Goal: Information Seeking & Learning: Learn about a topic

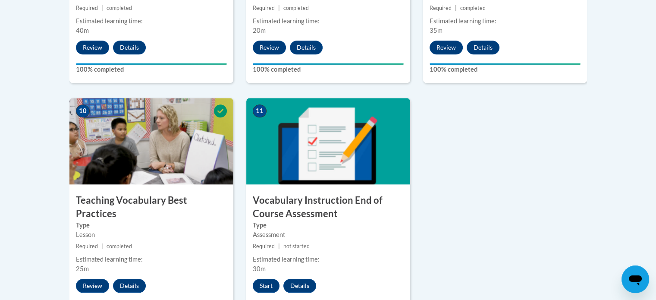
scroll to position [992, 0]
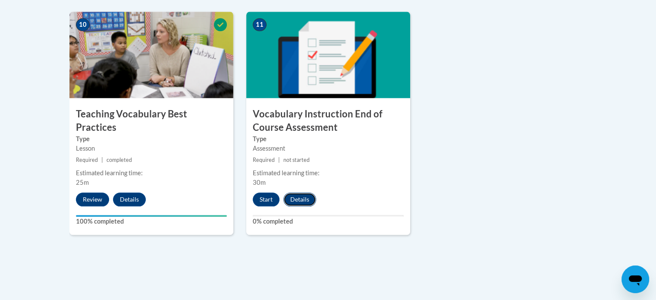
click at [295, 197] on button "Details" at bounding box center [299, 199] width 33 height 14
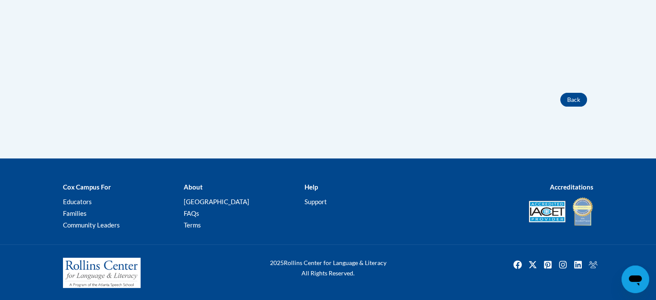
scroll to position [163, 0]
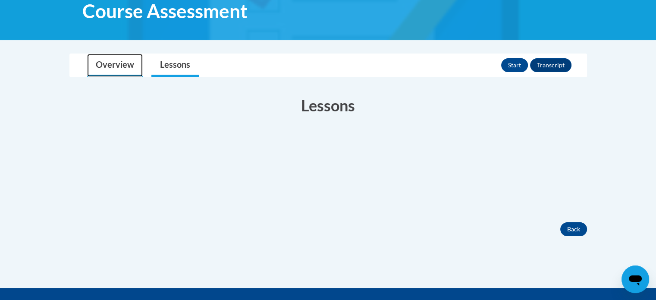
click at [116, 69] on link "Overview" at bounding box center [115, 65] width 56 height 23
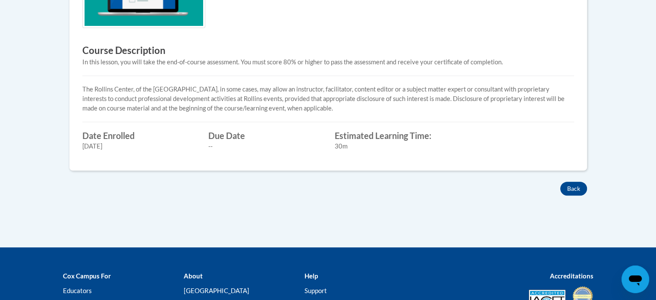
scroll to position [379, 0]
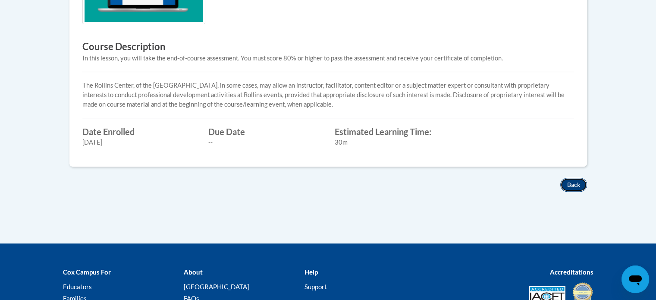
click at [566, 182] on button "Back" at bounding box center [573, 185] width 27 height 14
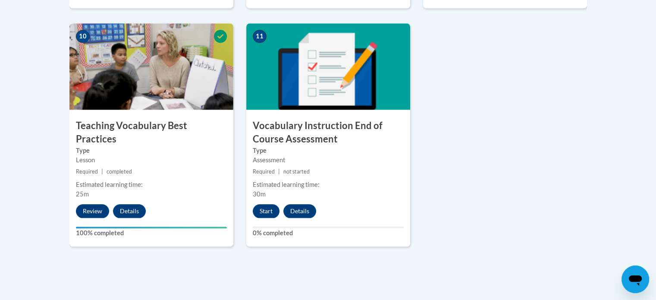
scroll to position [970, 0]
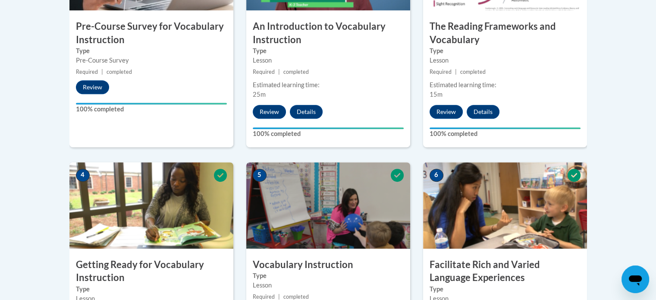
scroll to position [0, 0]
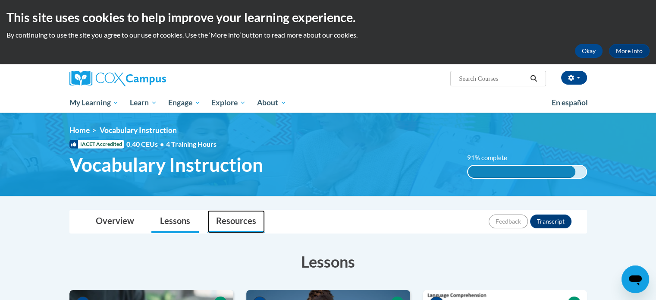
click at [242, 216] on link "Resources" at bounding box center [236, 221] width 57 height 23
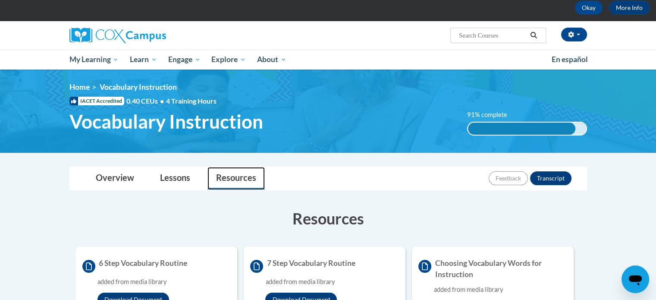
scroll to position [86, 0]
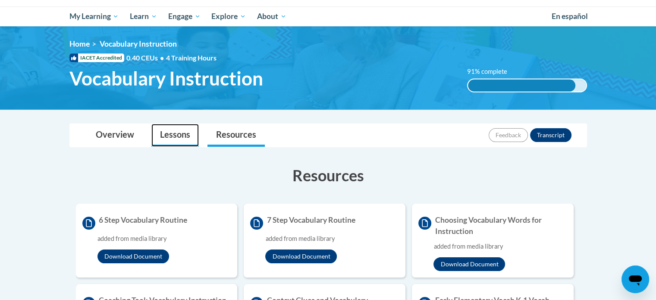
click at [190, 136] on link "Lessons" at bounding box center [174, 135] width 47 height 23
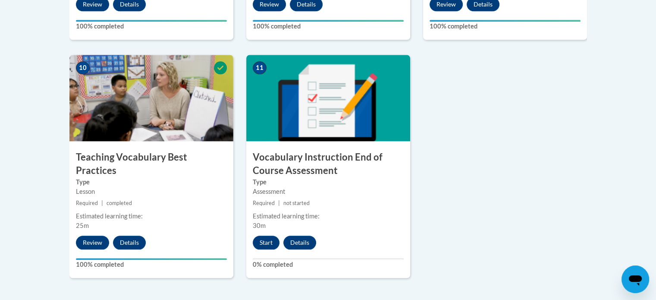
scroll to position [992, 0]
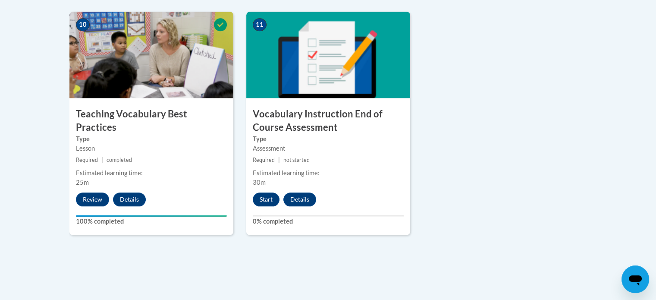
click at [395, 122] on h3 "Vocabulary Instruction End of Course Assessment" at bounding box center [328, 120] width 164 height 27
click at [261, 222] on label "0% completed" at bounding box center [328, 221] width 151 height 9
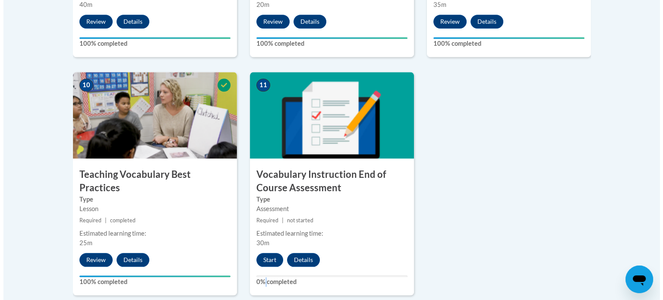
scroll to position [975, 0]
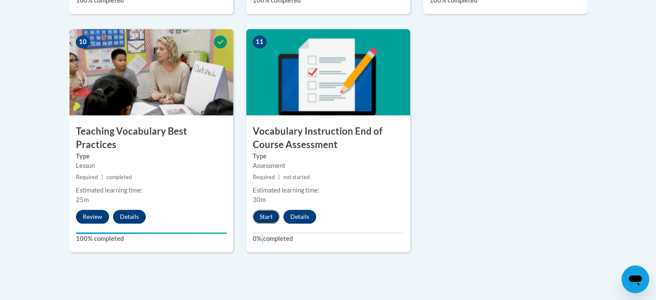
click at [268, 219] on button "Start" at bounding box center [266, 217] width 27 height 14
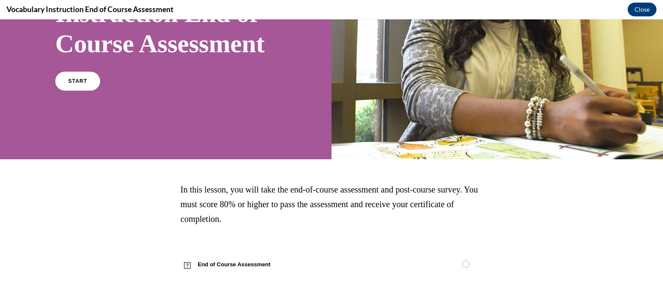
scroll to position [152, 0]
click at [81, 84] on link "START" at bounding box center [77, 81] width 47 height 20
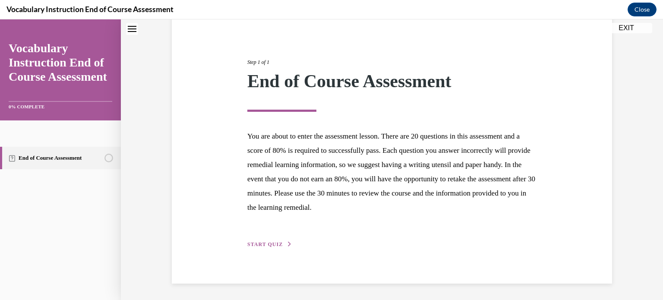
scroll to position [0, 0]
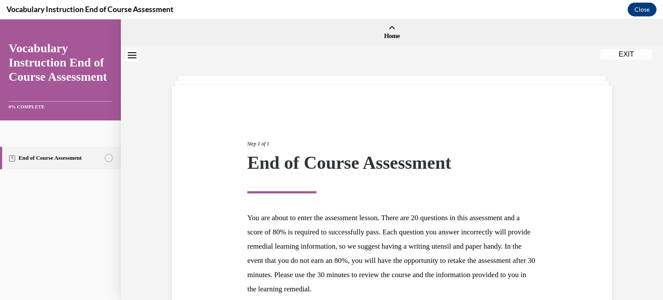
click at [633, 55] on button "EXIT" at bounding box center [626, 54] width 52 height 10
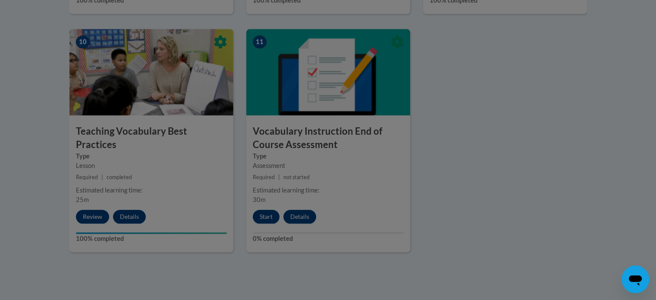
click at [560, 141] on div at bounding box center [328, 150] width 656 height 300
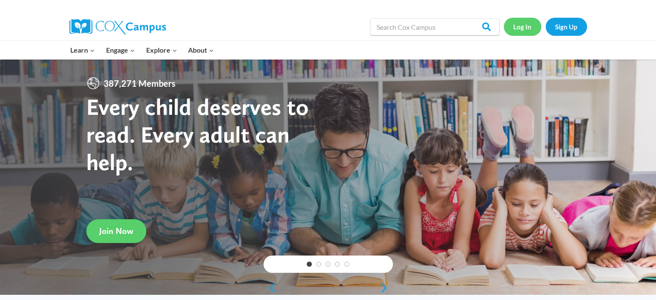
click at [528, 29] on link "Log In" at bounding box center [523, 27] width 38 height 18
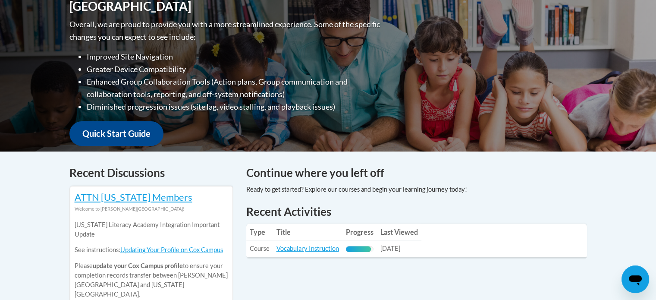
scroll to position [259, 0]
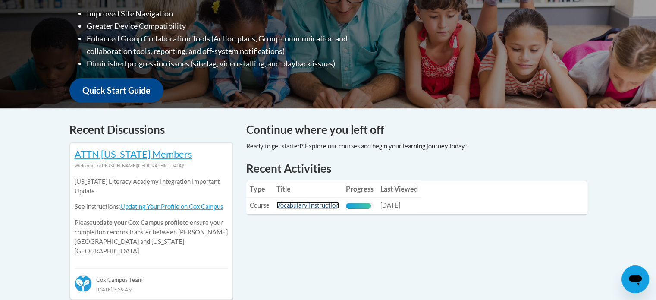
click at [336, 208] on link "Vocabulary Instruction" at bounding box center [308, 204] width 63 height 7
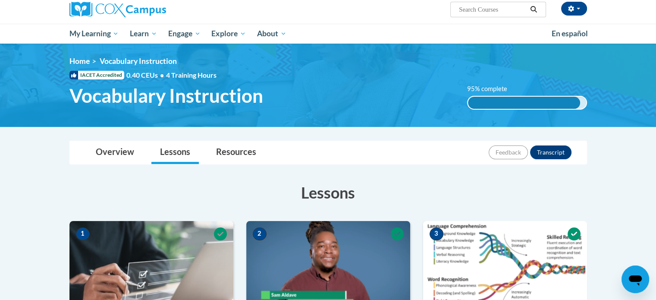
scroll to position [26, 0]
